Goal: Task Accomplishment & Management: Manage account settings

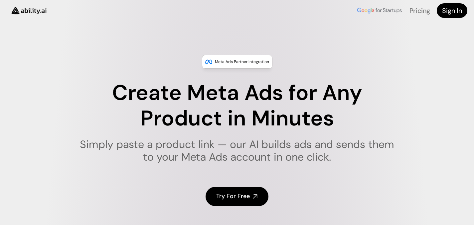
click at [457, 8] on h4 "Sign In" at bounding box center [452, 10] width 20 height 9
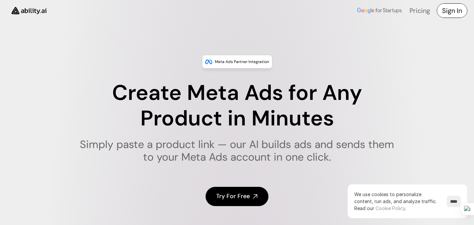
click at [448, 10] on h4 "Sign In" at bounding box center [452, 10] width 20 height 9
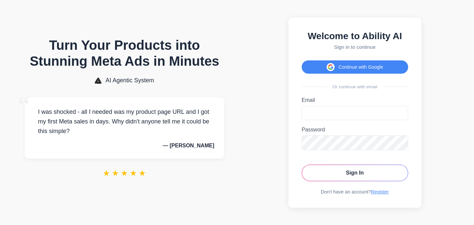
click at [367, 74] on div "Welcome to Ability AI Sign in to continue Continue with Google Or continue with…" at bounding box center [354, 113] width 133 height 190
click at [343, 69] on button "Continue with Google" at bounding box center [355, 67] width 106 height 13
